Goal: Check status

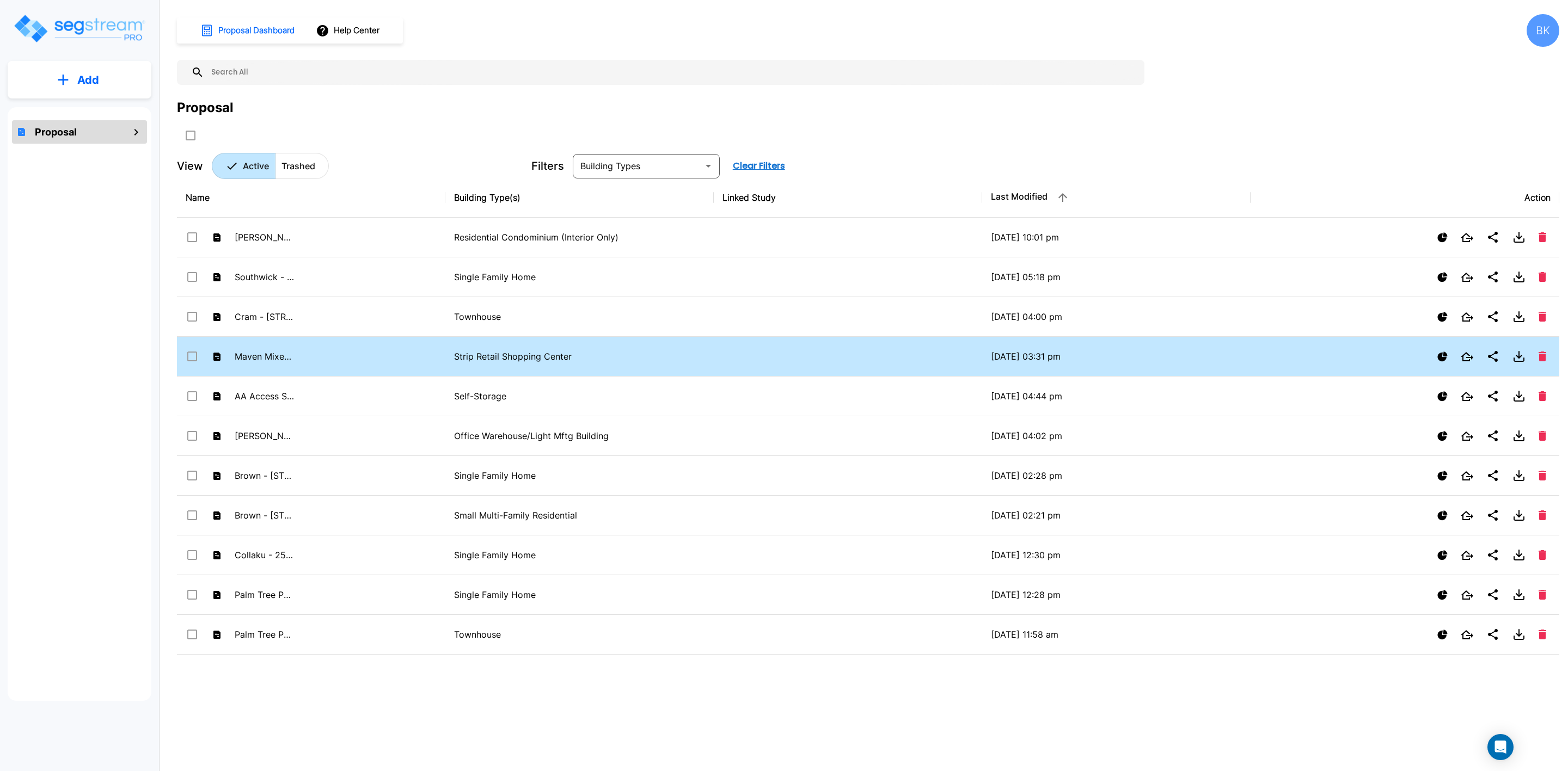
click at [333, 358] on td "Maven Mixed Use - 777 S 200 E" at bounding box center [310, 357] width 268 height 40
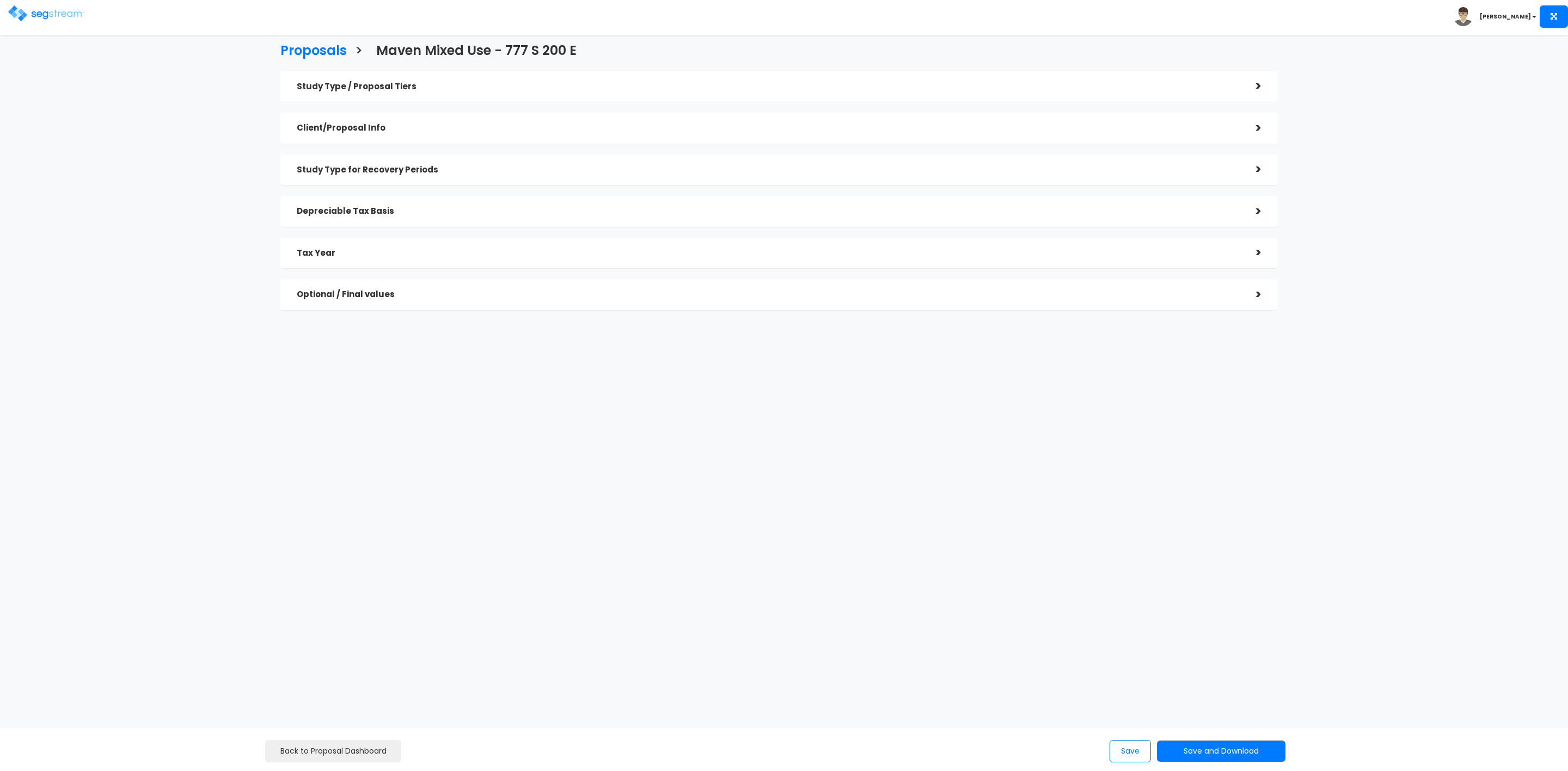
checkbox input "true"
